Goal: Find specific page/section: Find specific page/section

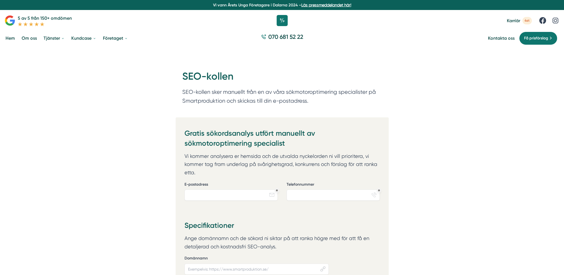
click at [407, 70] on div "Hem » Verktyg » SEO-kollen SEO-kollen SEO-kollen sker manuellt från en av våra …" at bounding box center [282, 82] width 564 height 70
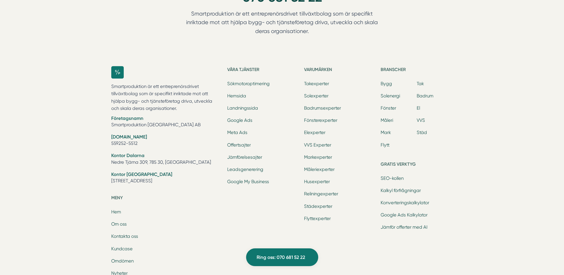
scroll to position [609, 0]
click at [399, 177] on link "SEO-kollen" at bounding box center [392, 178] width 23 height 5
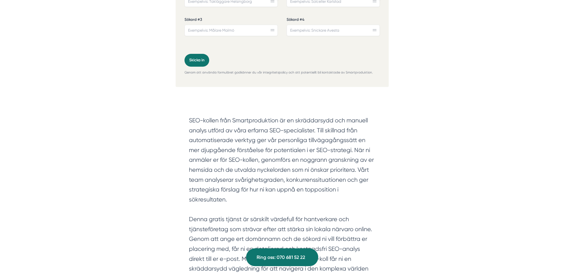
scroll to position [305, 0]
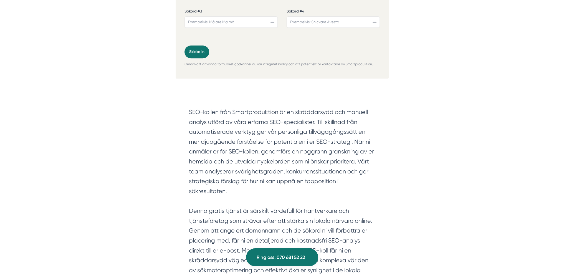
click at [300, 136] on section "SEO-kollen från Smartproduktion är en skräddarsydd och manuell analys utförd av…" at bounding box center [282, 197] width 186 height 181
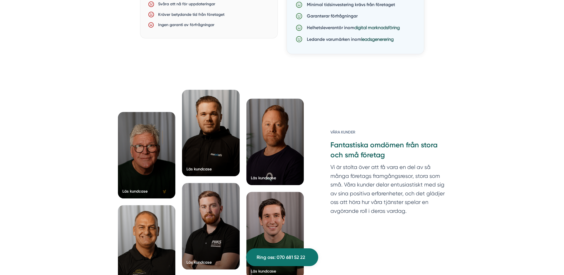
scroll to position [721, 0]
